Goal: Transaction & Acquisition: Obtain resource

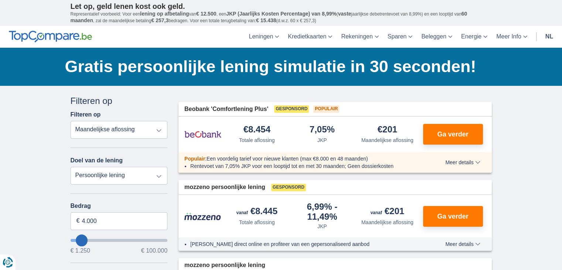
type input "4.000"
type input "4250"
select select "36"
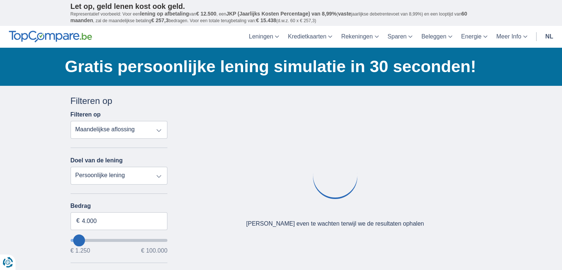
click at [132, 133] on select "Totale aflossing JKP Maandelijkse aflossing" at bounding box center [119, 130] width 97 height 18
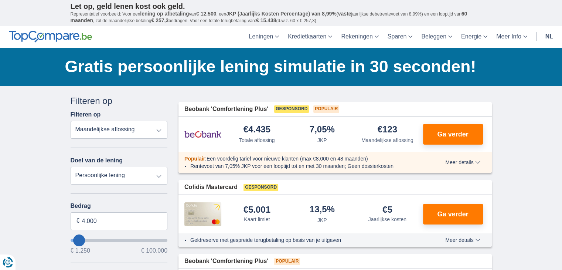
click at [134, 109] on div "Annuleren Filters Filteren op Filteren op Totale aflossing JKP Maandelijkse afl…" at bounding box center [119, 265] width 97 height 340
click at [140, 129] on select "Totale aflossing JKP Maandelijkse aflossing" at bounding box center [119, 130] width 97 height 18
select select "apr+"
click at [71, 121] on select "Totale aflossing JKP Maandelijkse aflossing" at bounding box center [119, 130] width 97 height 18
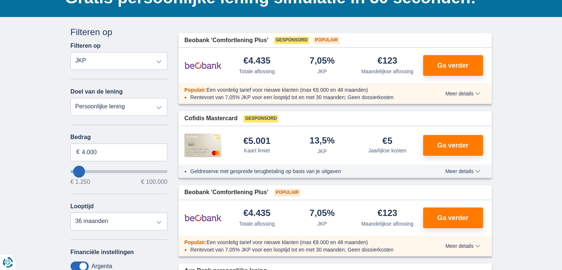
scroll to position [37, 0]
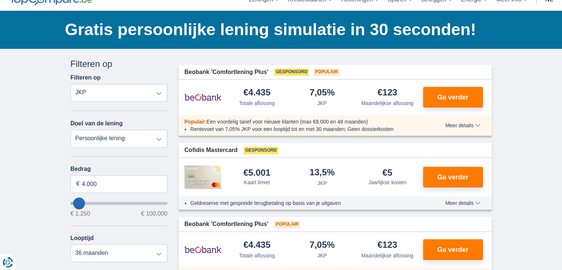
click at [153, 138] on select "Persoonlijke lening Auto Moto / fiets Mobilhome / caravan Renovatie Energie Sch…" at bounding box center [119, 139] width 97 height 18
click at [139, 136] on select "Persoonlijke lening Auto Moto / fiets Mobilhome / caravan Renovatie Energie Sch…" at bounding box center [119, 139] width 97 height 18
select select "overdrafts"
click at [71, 130] on select "Persoonlijke lening Auto Moto / fiets Mobilhome / caravan Renovatie Energie Sch…" at bounding box center [119, 139] width 97 height 18
type input "2.000"
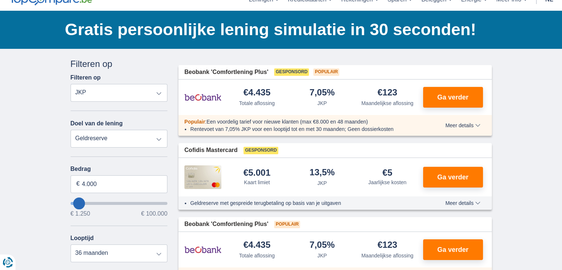
type input "2500"
select select "24"
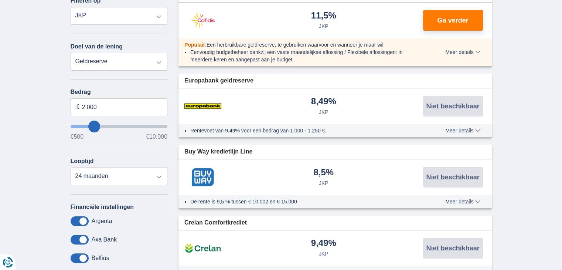
scroll to position [185, 0]
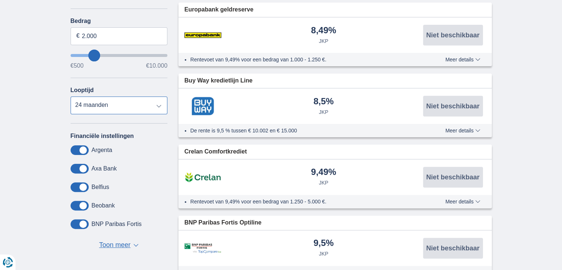
click at [132, 102] on select "12 maanden 18 maanden 24 maanden" at bounding box center [119, 105] width 97 height 18
click at [93, 36] on input "2.000" at bounding box center [119, 36] width 97 height 18
drag, startPoint x: 99, startPoint y: 35, endPoint x: 82, endPoint y: 39, distance: 17.6
click at [82, 39] on input "2.000" at bounding box center [119, 36] width 97 height 18
type input "4.000"
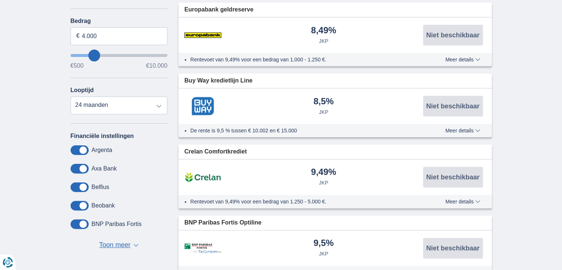
type input "4500"
click at [115, 15] on div "Annuleren Filters Filteren op Filteren op Totale aflossing JKP Maandelijkse afl…" at bounding box center [119, 80] width 97 height 340
select select "36"
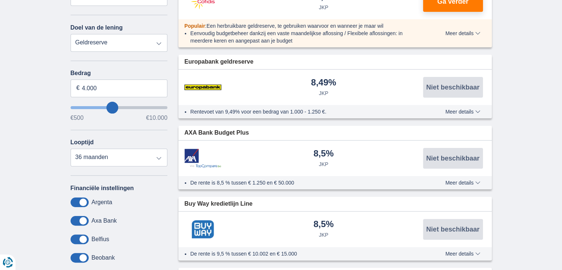
scroll to position [37, 0]
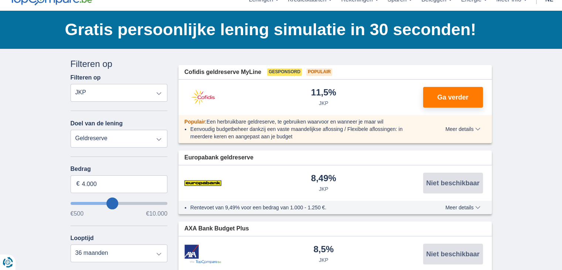
click at [118, 142] on select "Persoonlijke lening Auto Moto / fiets Mobilhome / caravan Renovatie Energie Sch…" at bounding box center [119, 139] width 97 height 18
select select "personalLoan"
click at [71, 130] on select "Persoonlijke lening Auto Moto / fiets Mobilhome / caravan Renovatie Energie Sch…" at bounding box center [119, 139] width 97 height 18
type input "7.500"
type input "7250"
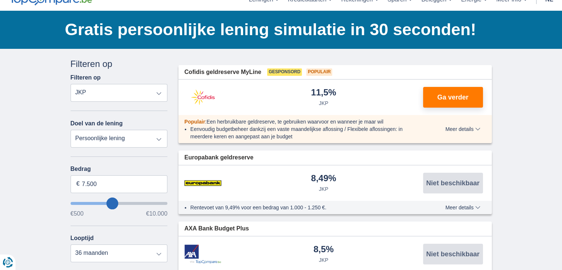
select select "42"
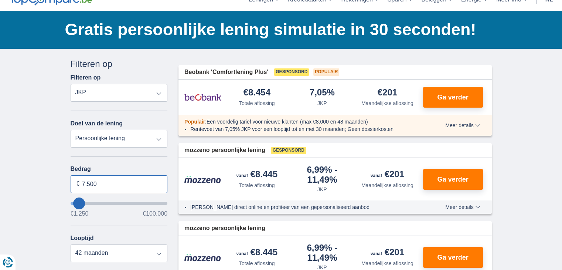
drag, startPoint x: 105, startPoint y: 178, endPoint x: 4, endPoint y: 183, distance: 101.0
type input "4.000"
type input "4250"
select select "36"
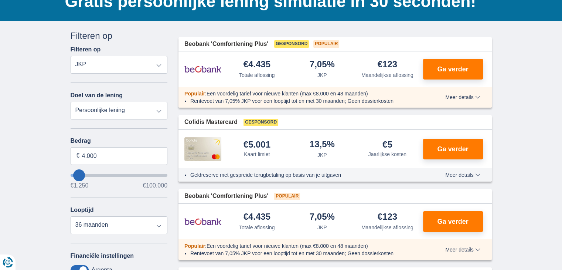
scroll to position [0, 0]
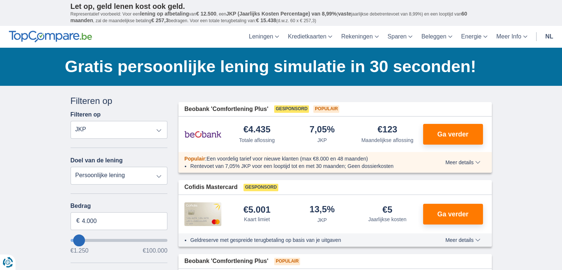
click at [132, 130] on select "Totale aflossing JKP Maandelijkse aflossing" at bounding box center [119, 130] width 97 height 18
click at [71, 121] on select "Totale aflossing JKP Maandelijkse aflossing" at bounding box center [119, 130] width 97 height 18
click at [157, 130] on select "Totale aflossing JKP Maandelijkse aflossing" at bounding box center [119, 130] width 97 height 18
select select "mrp+"
click at [71, 121] on select "Totale aflossing JKP Maandelijkse aflossing" at bounding box center [119, 130] width 97 height 18
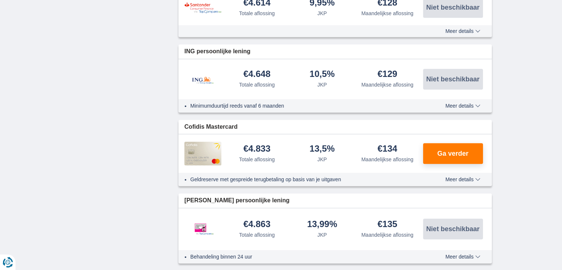
scroll to position [591, 0]
